Goal: Navigation & Orientation: Find specific page/section

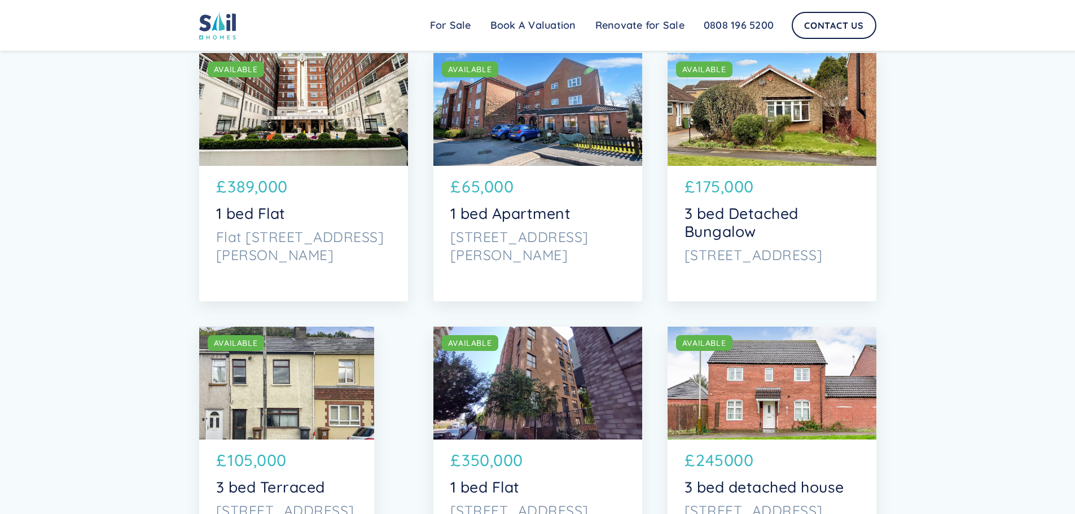
scroll to position [2765, 0]
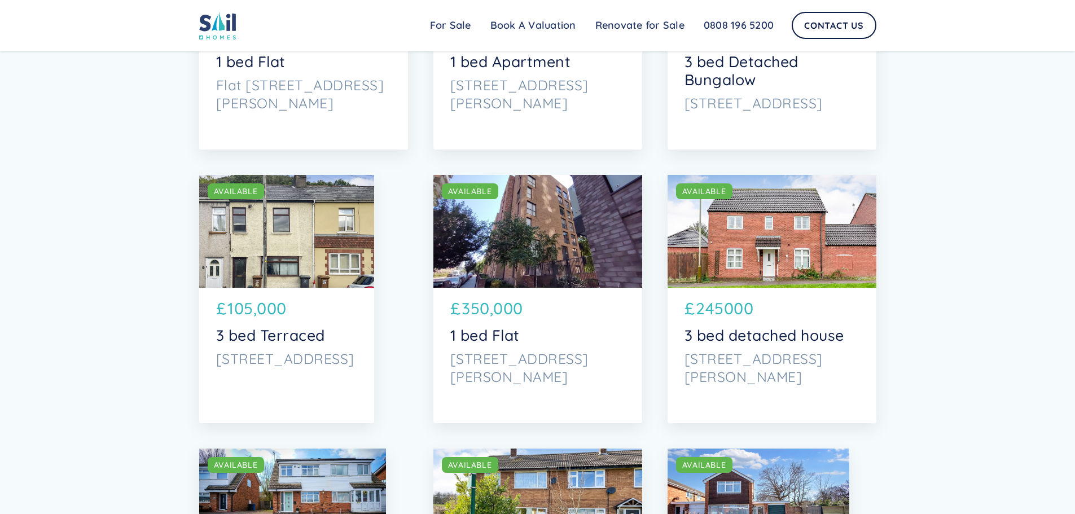
click at [225, 41] on div "Sail Home For Sale FAQs Blog Testimonials Renovate for Sale Book A Valuation Re…" at bounding box center [537, 25] width 1075 height 51
click at [226, 31] on img at bounding box center [217, 25] width 37 height 28
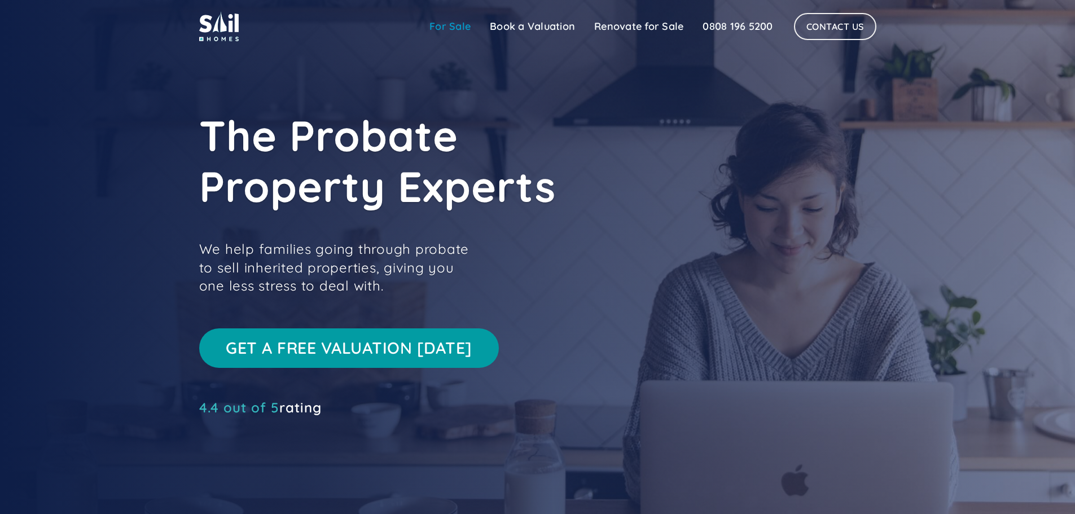
click at [449, 30] on link "For Sale" at bounding box center [450, 26] width 60 height 23
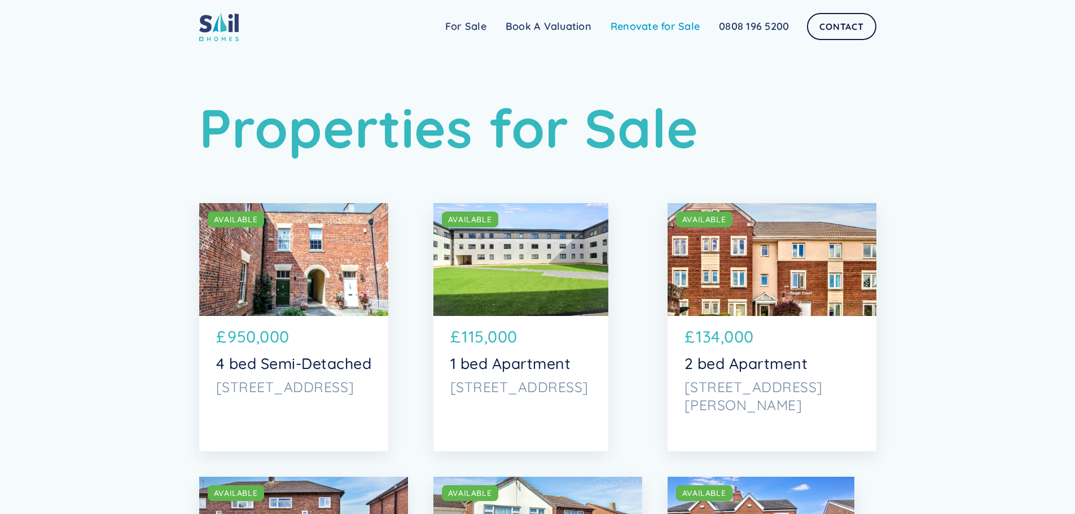
click at [682, 30] on link "Renovate for Sale" at bounding box center [655, 26] width 108 height 23
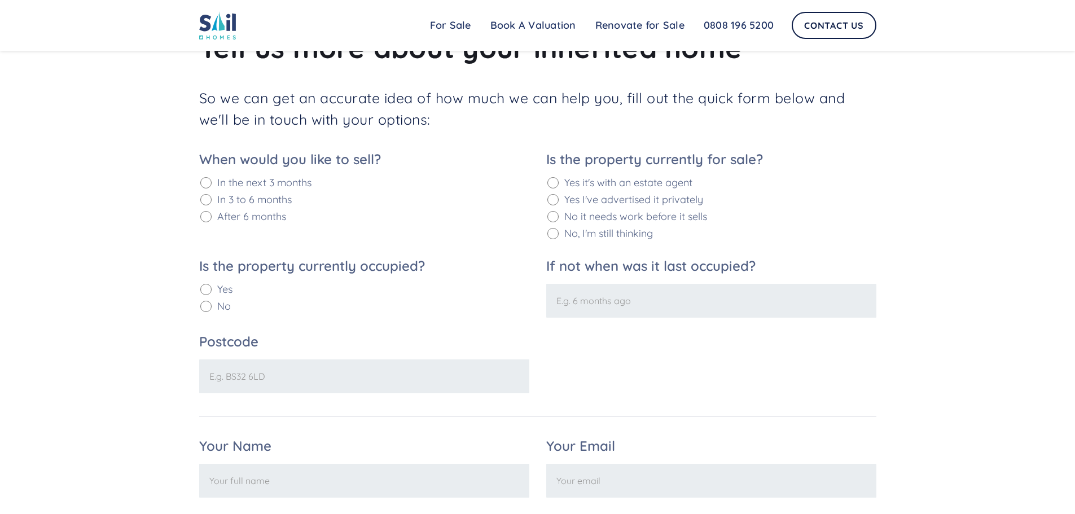
scroll to position [1637, 0]
